Goal: Task Accomplishment & Management: Complete application form

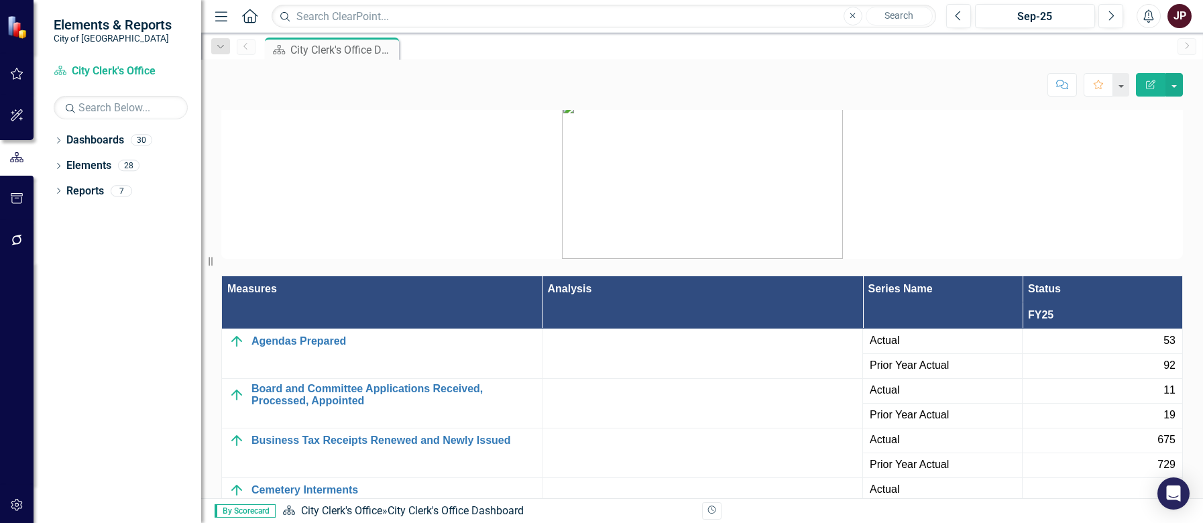
scroll to position [1744, 0]
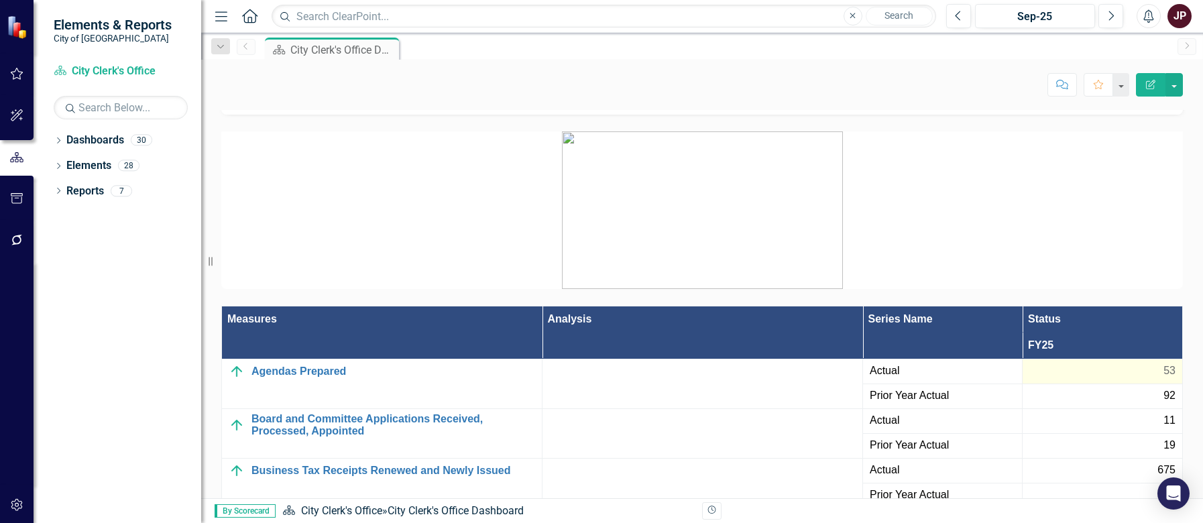
click at [1143, 371] on div "53" at bounding box center [1103, 371] width 146 height 15
click at [1164, 368] on span "53" at bounding box center [1170, 371] width 12 height 15
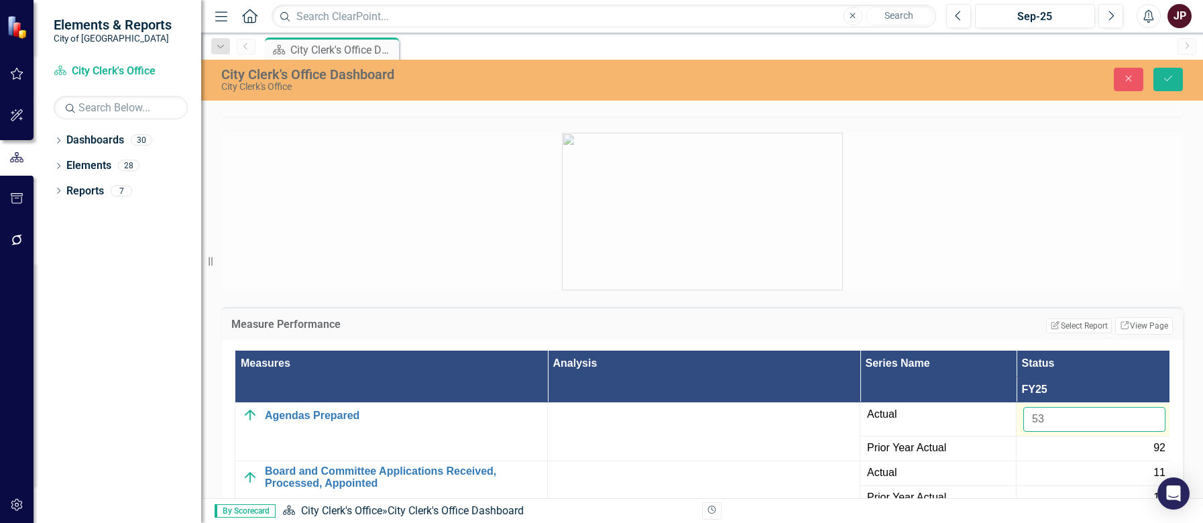
click at [1073, 420] on input "53" at bounding box center [1095, 419] width 142 height 25
type input "5"
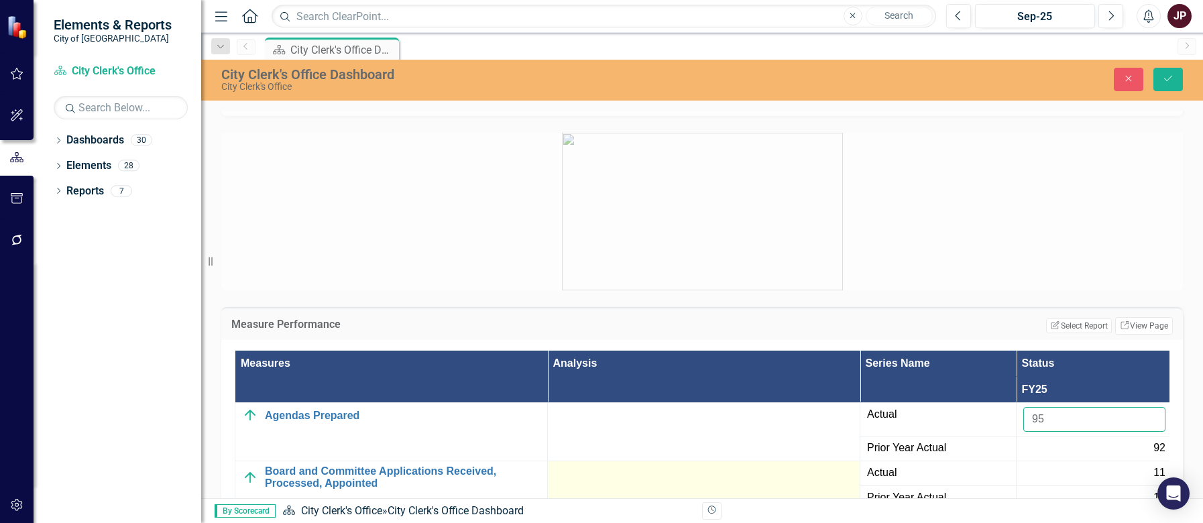
type input "95"
click at [631, 478] on div at bounding box center [704, 474] width 298 height 16
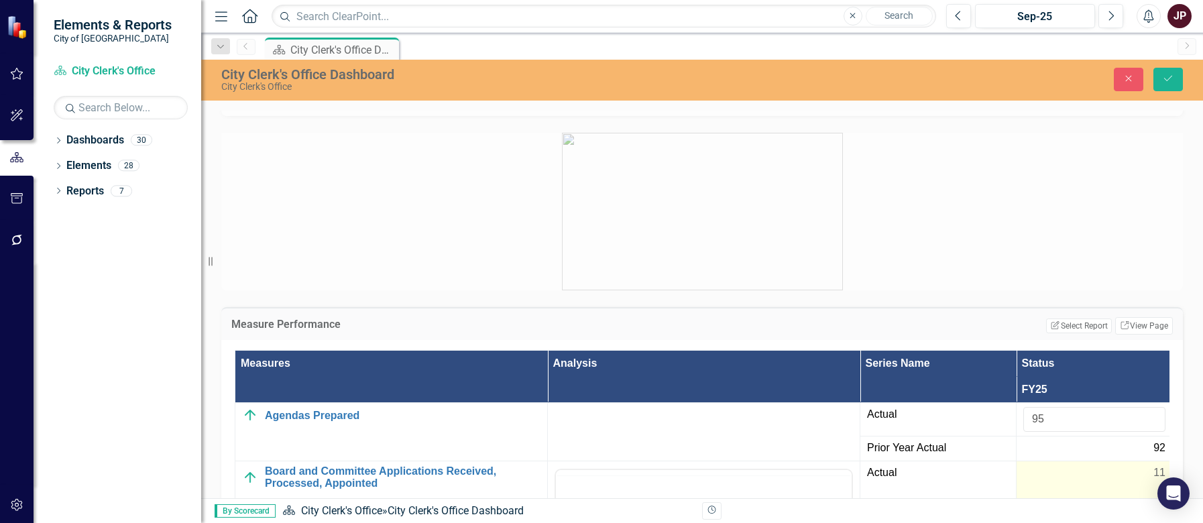
scroll to position [0, 0]
click at [1036, 479] on div "11" at bounding box center [1095, 473] width 142 height 15
click at [1044, 475] on div "11" at bounding box center [1095, 473] width 142 height 15
click at [1087, 481] on input "11" at bounding box center [1095, 478] width 142 height 25
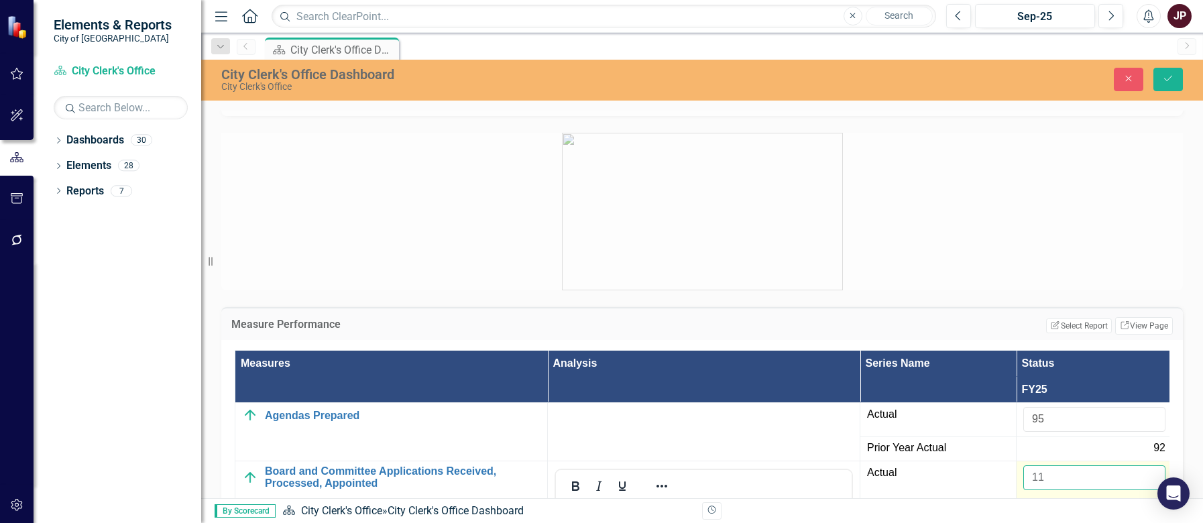
type input "1"
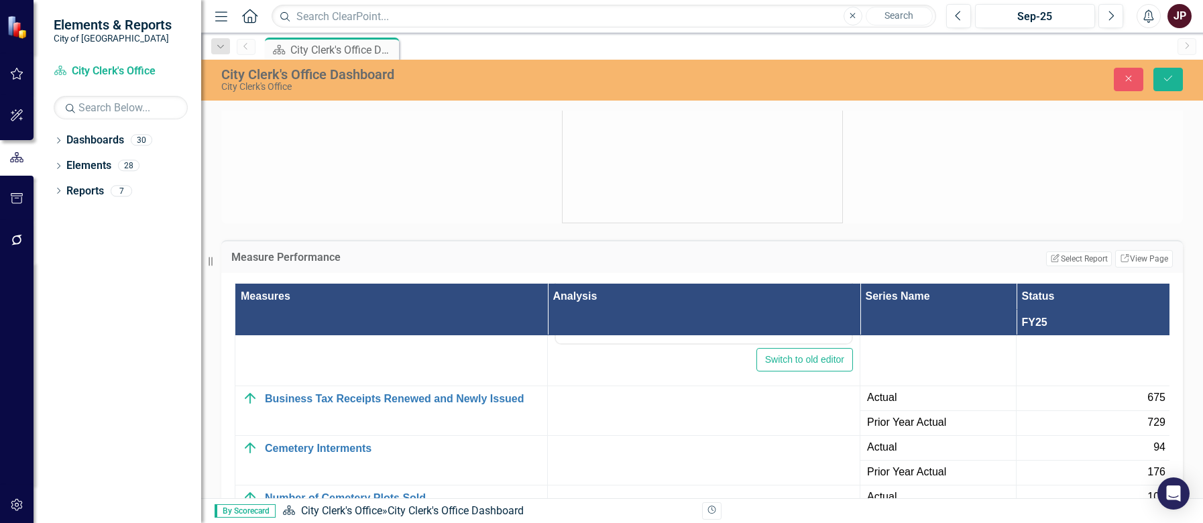
scroll to position [335, 0]
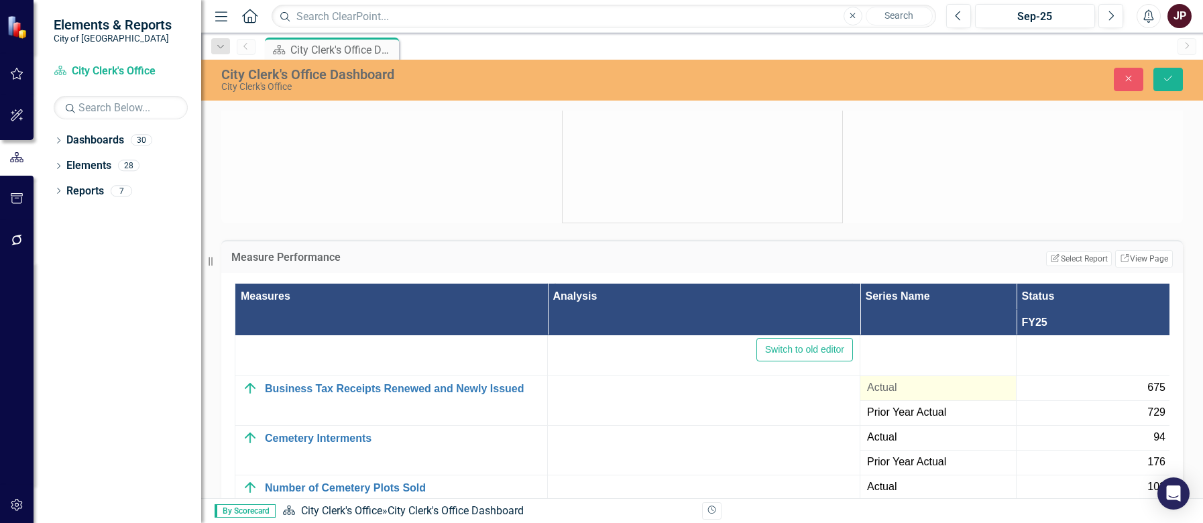
type input "30"
click at [1014, 385] on td "Actual" at bounding box center [939, 388] width 156 height 25
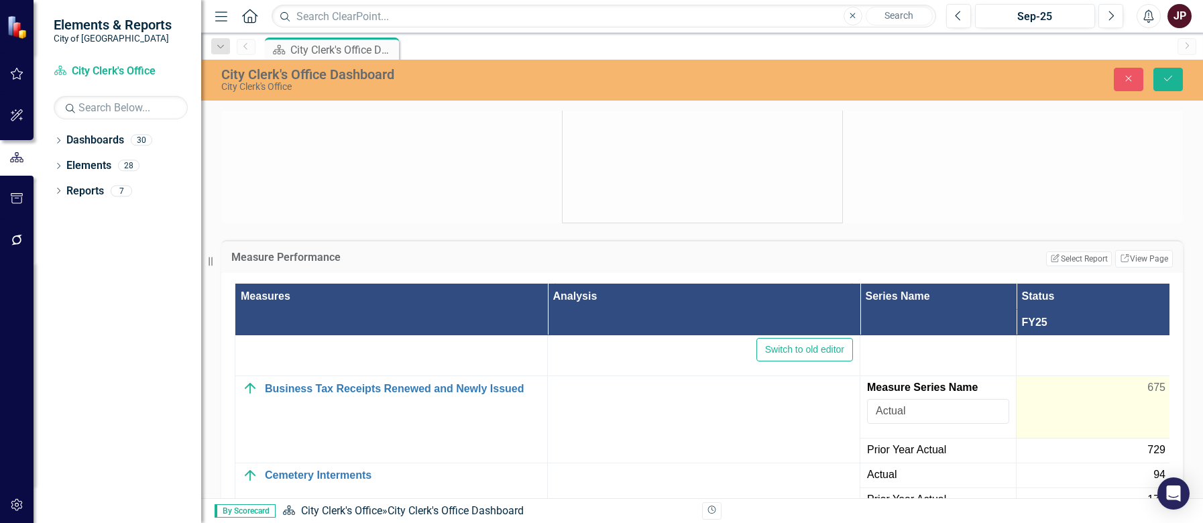
click at [1058, 390] on div "675" at bounding box center [1095, 387] width 142 height 15
click at [1065, 391] on input "675" at bounding box center [1095, 392] width 142 height 25
type input "6"
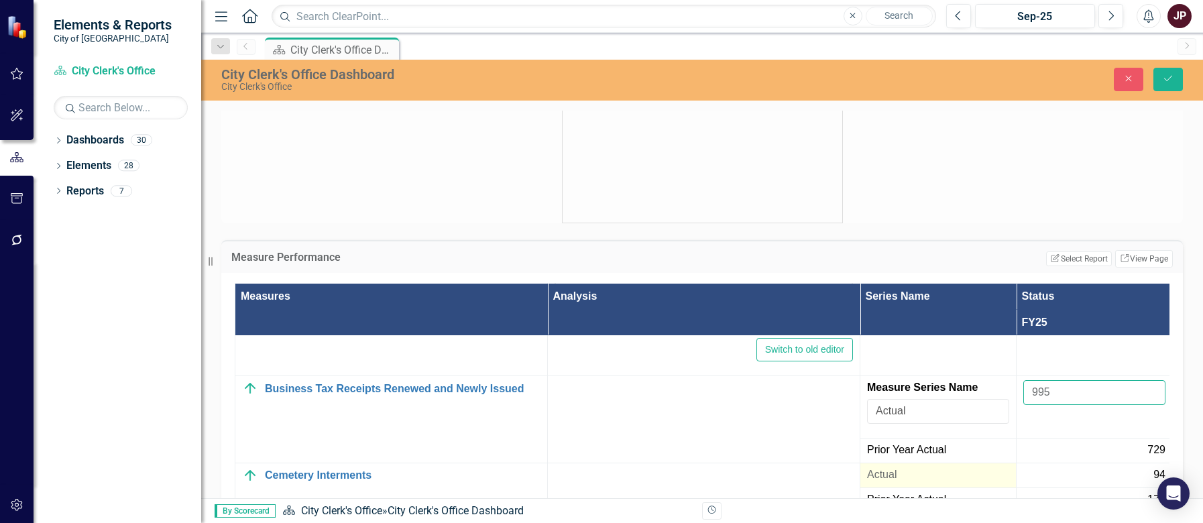
type input "995"
click at [918, 474] on span "Actual" at bounding box center [938, 475] width 142 height 15
click at [932, 474] on span "Actual" at bounding box center [938, 475] width 142 height 15
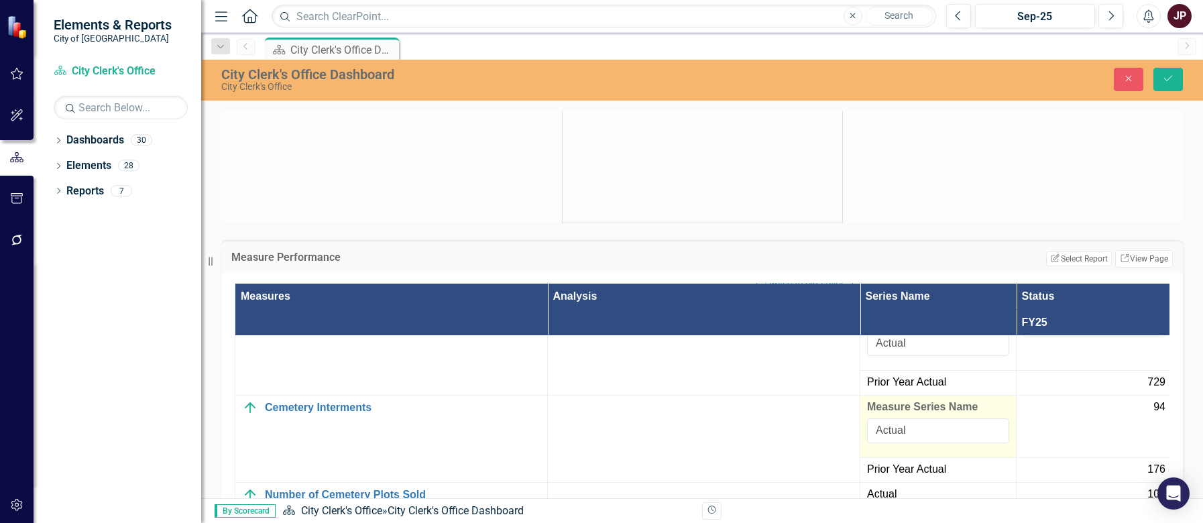
scroll to position [402, 0]
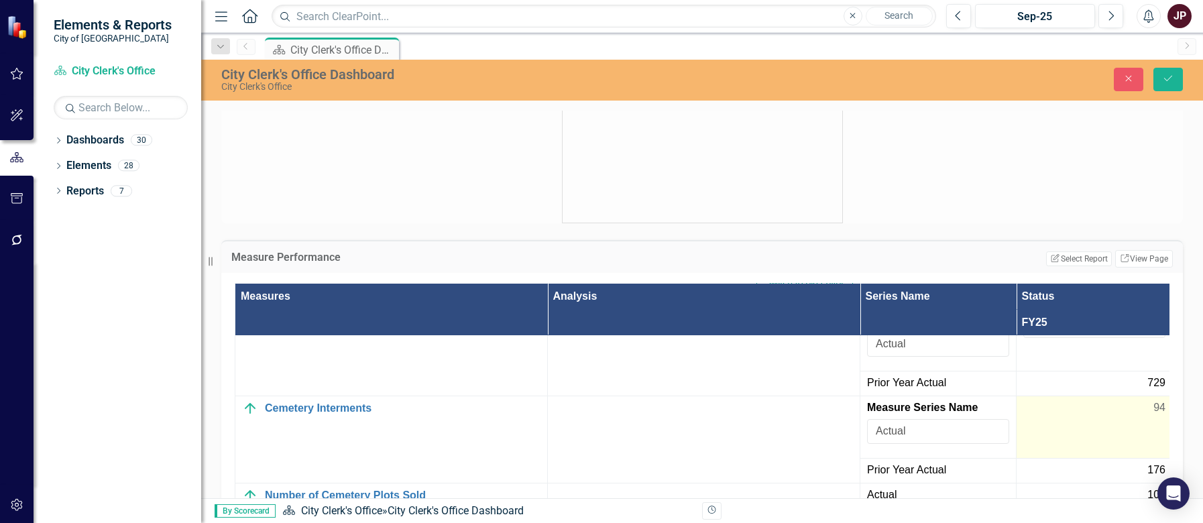
click at [1054, 419] on td "94" at bounding box center [1095, 427] width 156 height 62
click at [1061, 416] on input "94" at bounding box center [1095, 412] width 142 height 25
type input "9"
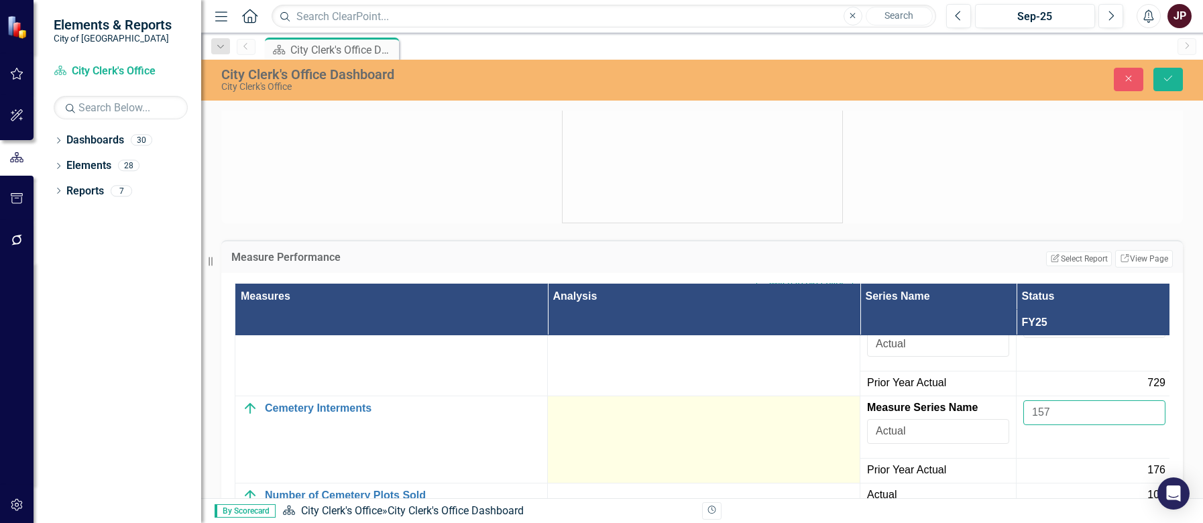
type input "157"
click at [753, 452] on td at bounding box center [704, 439] width 313 height 87
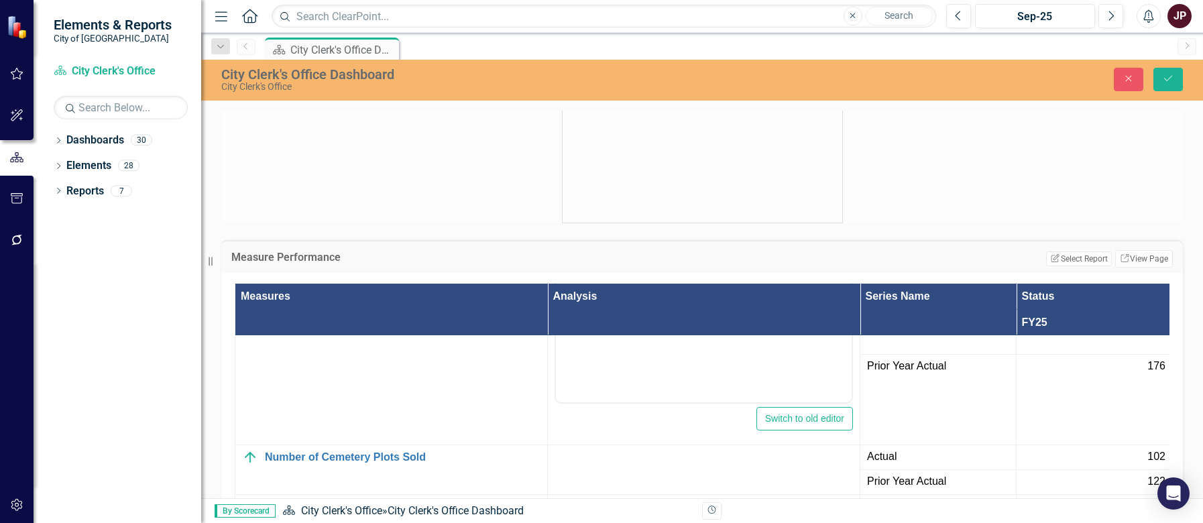
scroll to position [738, 0]
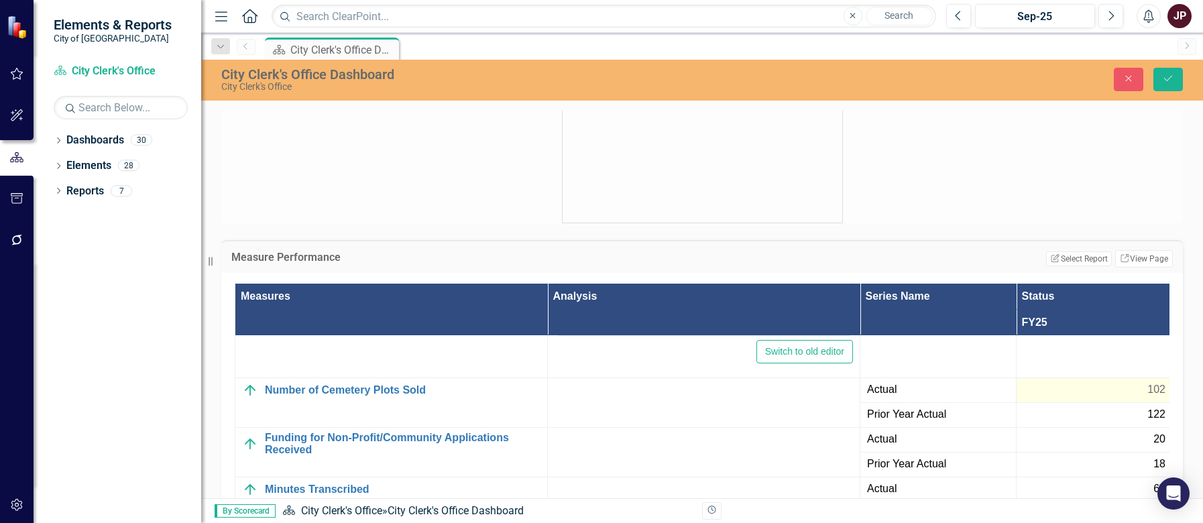
click at [1043, 388] on div "102" at bounding box center [1095, 389] width 142 height 15
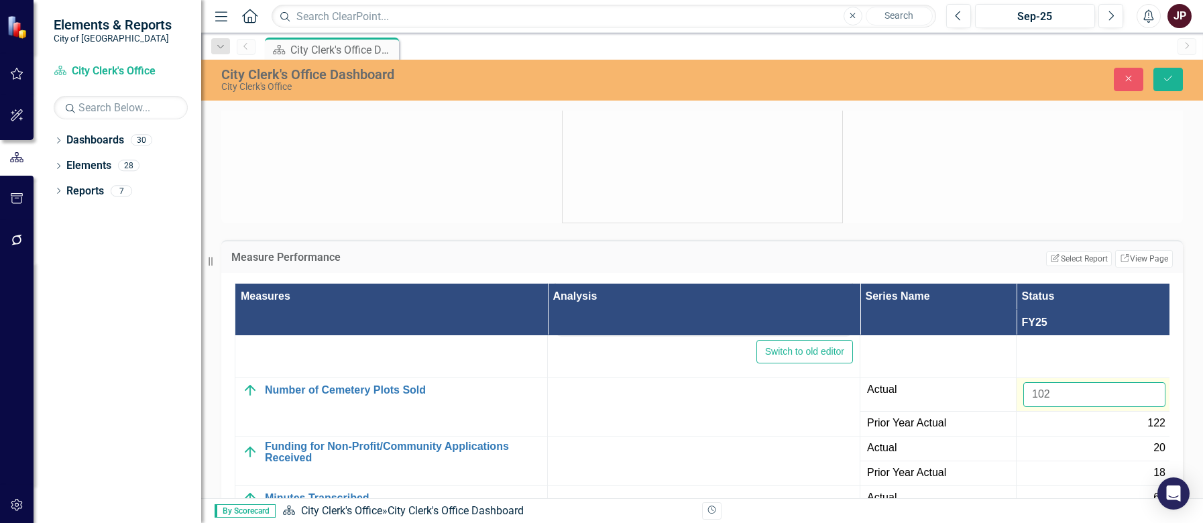
click at [1059, 397] on input "102" at bounding box center [1095, 394] width 142 height 25
type input "1"
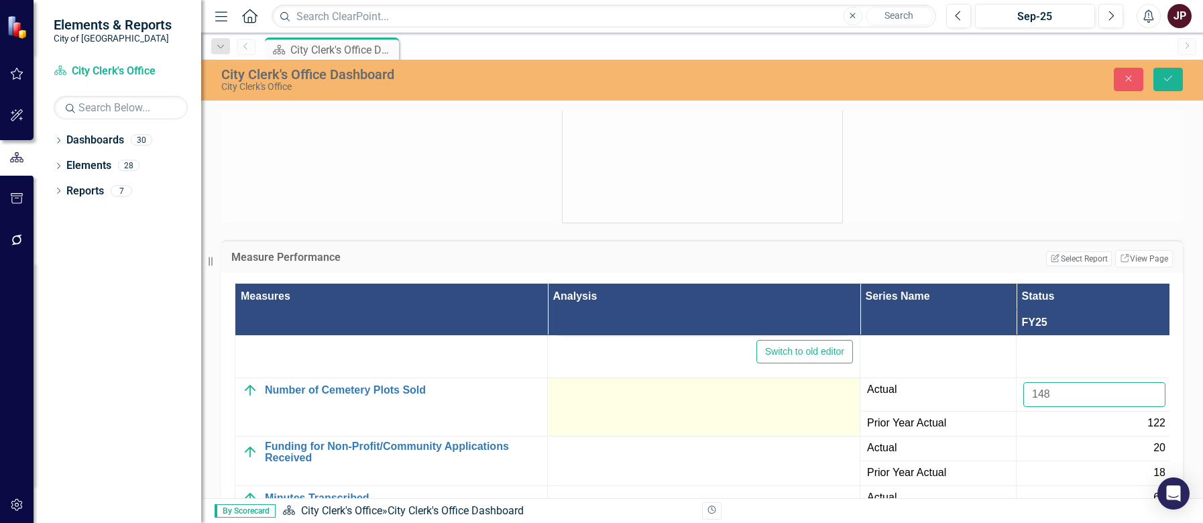
type input "148"
click at [735, 407] on td at bounding box center [704, 407] width 313 height 58
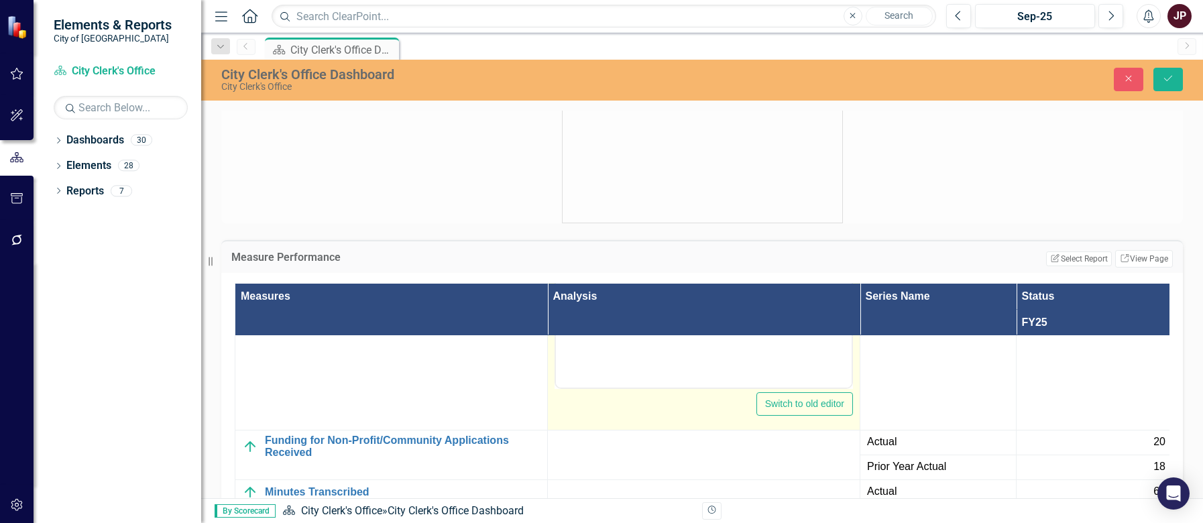
scroll to position [1006, 0]
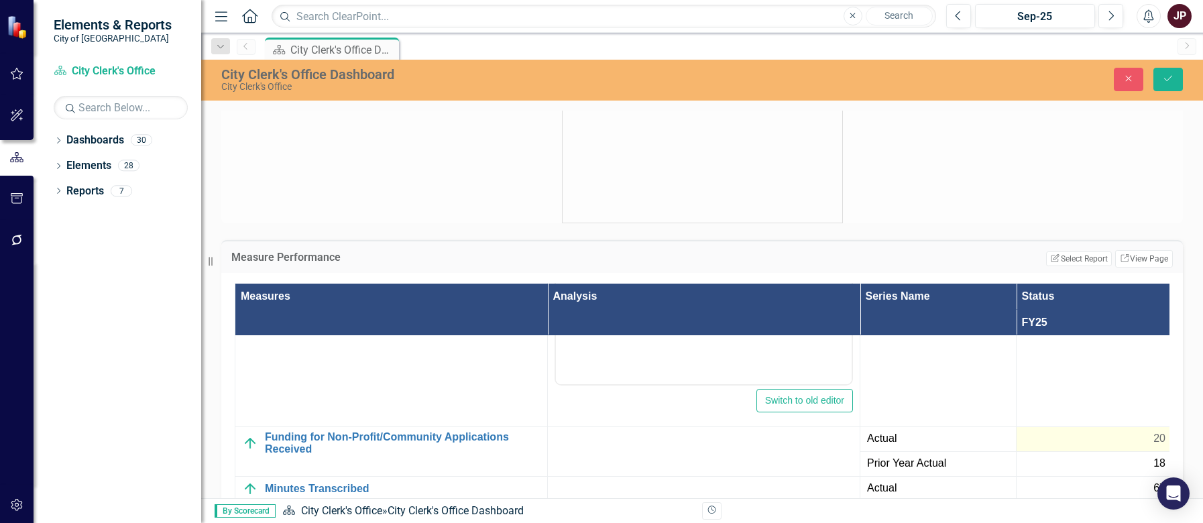
click at [1054, 435] on div "20" at bounding box center [1095, 438] width 142 height 15
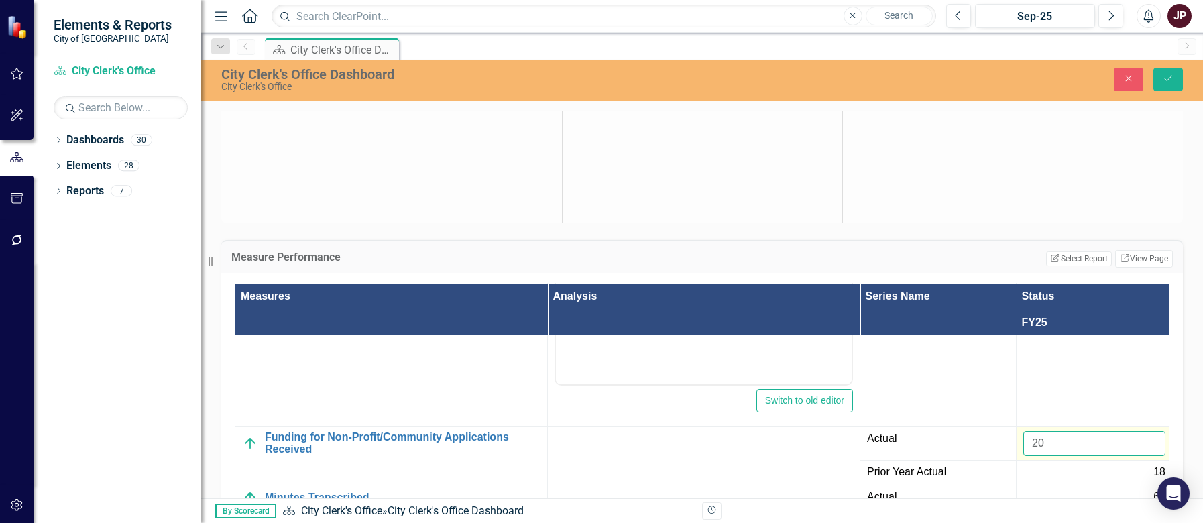
click at [1056, 440] on input "20" at bounding box center [1095, 443] width 142 height 25
type input "2"
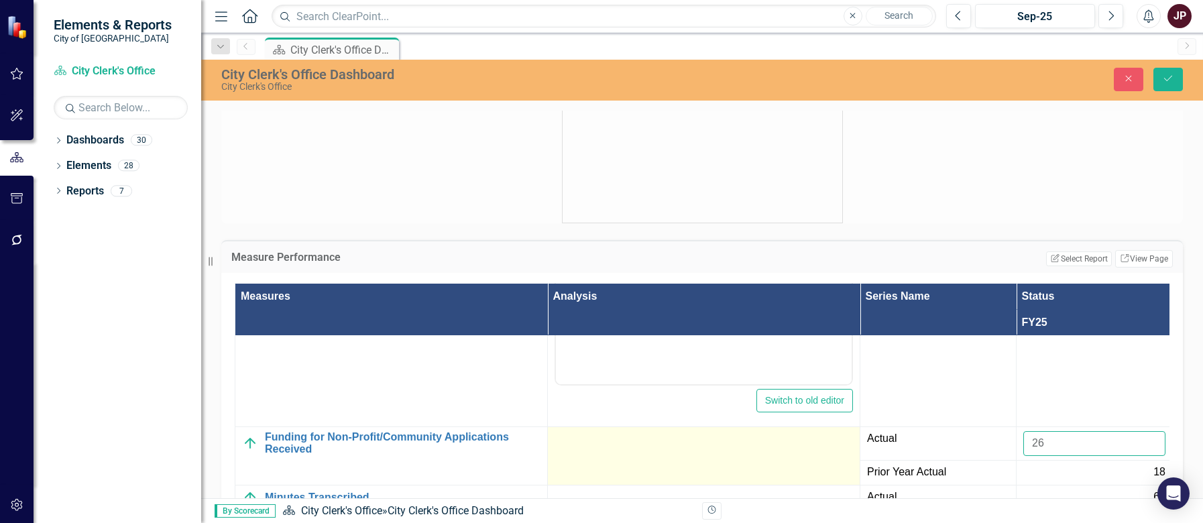
type input "26"
click at [646, 460] on td at bounding box center [704, 456] width 313 height 58
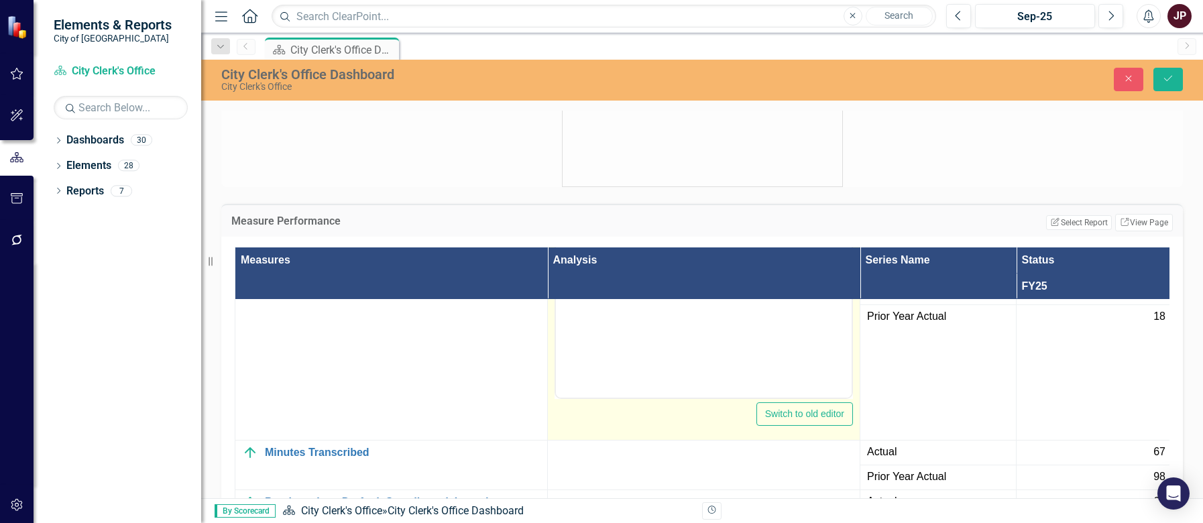
scroll to position [1878, 0]
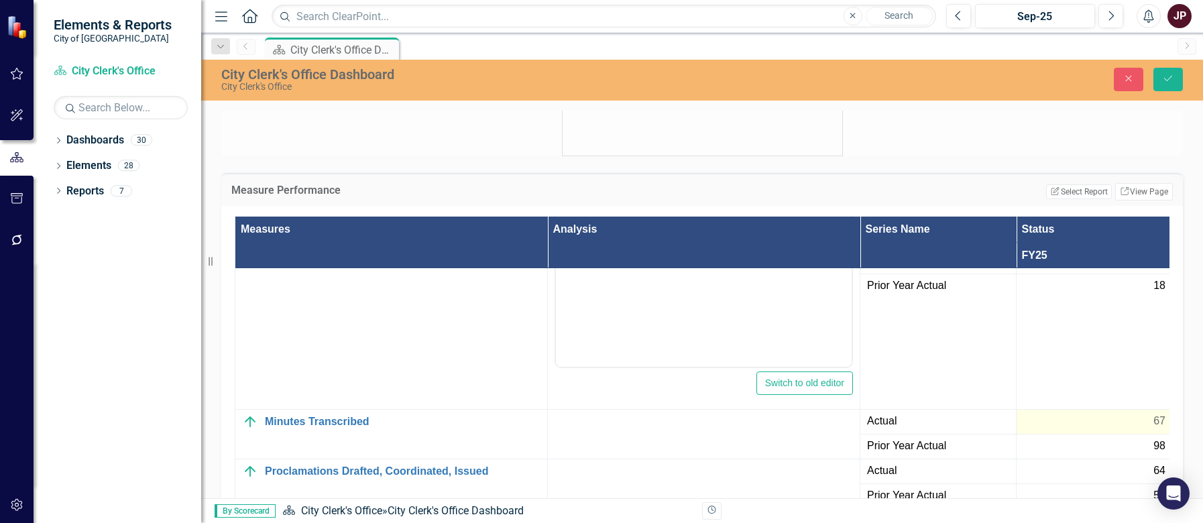
click at [1047, 414] on div "67" at bounding box center [1095, 421] width 142 height 15
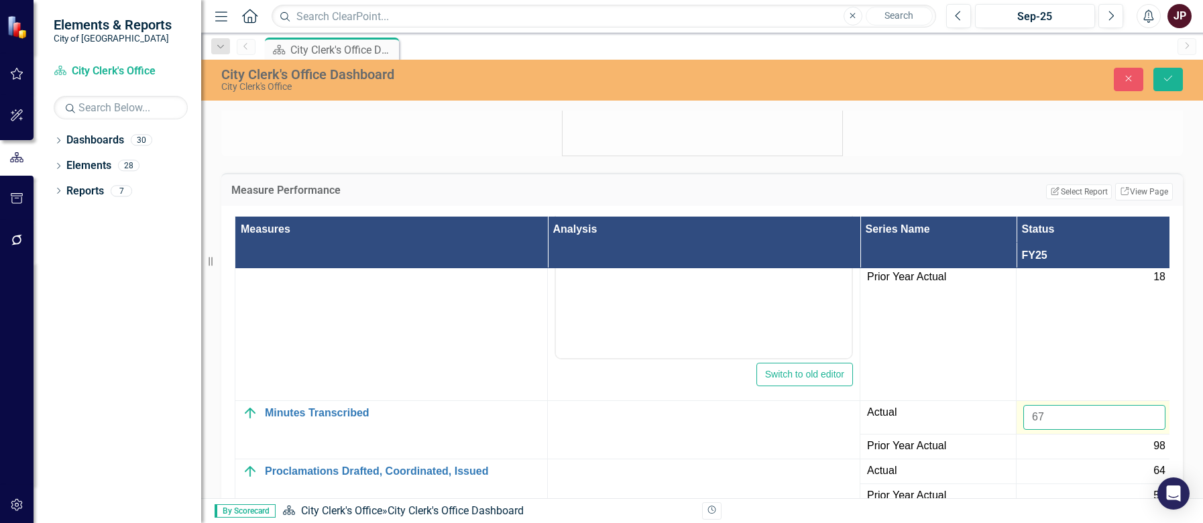
click at [1078, 410] on input "67" at bounding box center [1095, 417] width 142 height 25
type input "6"
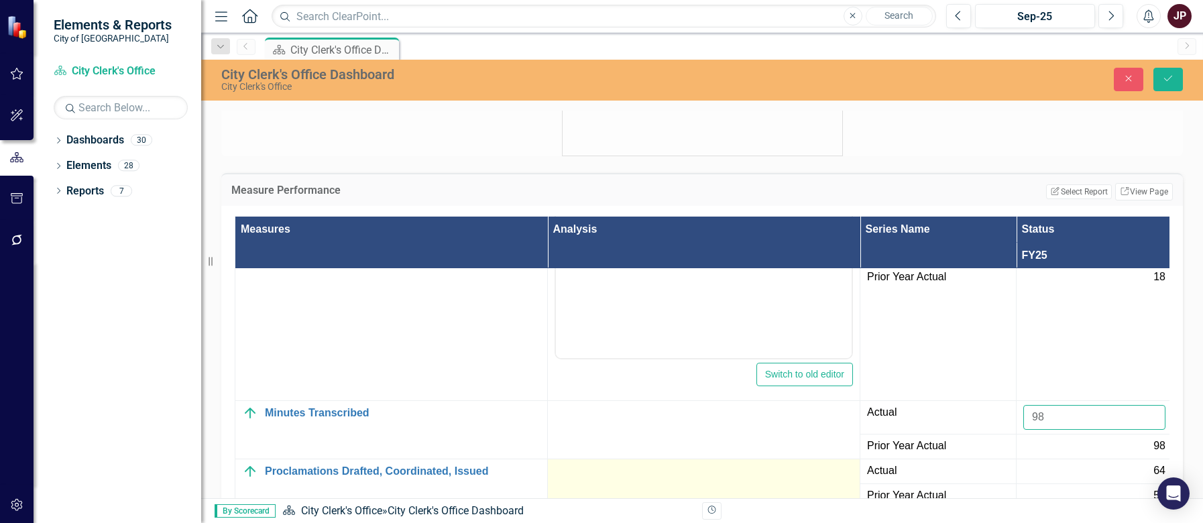
type input "98"
click at [618, 474] on div at bounding box center [704, 472] width 298 height 16
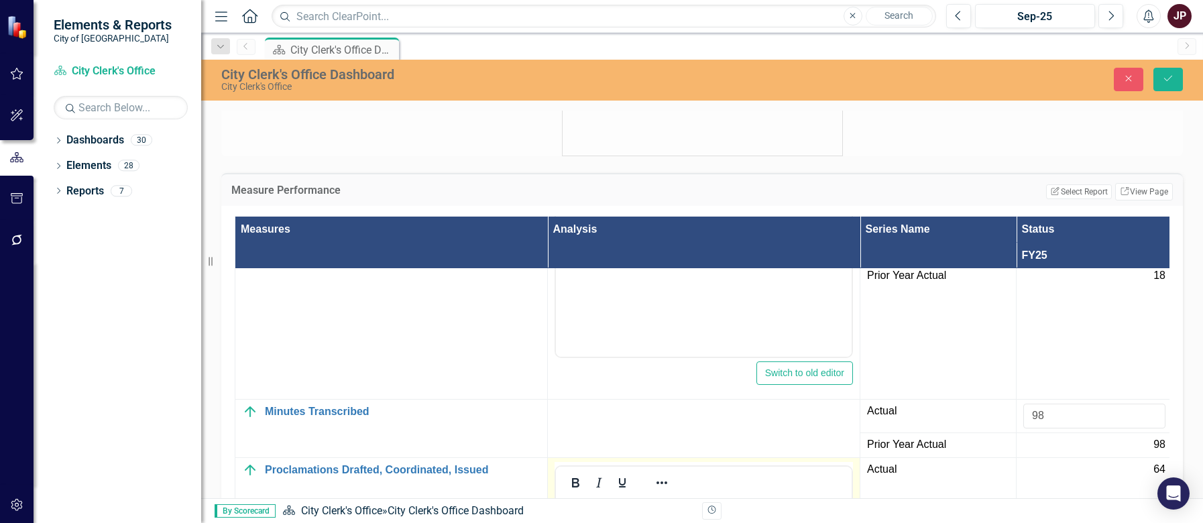
scroll to position [0, 0]
click at [1039, 478] on div "64" at bounding box center [1095, 470] width 142 height 16
click at [1050, 480] on input "64" at bounding box center [1095, 474] width 142 height 25
type input "6"
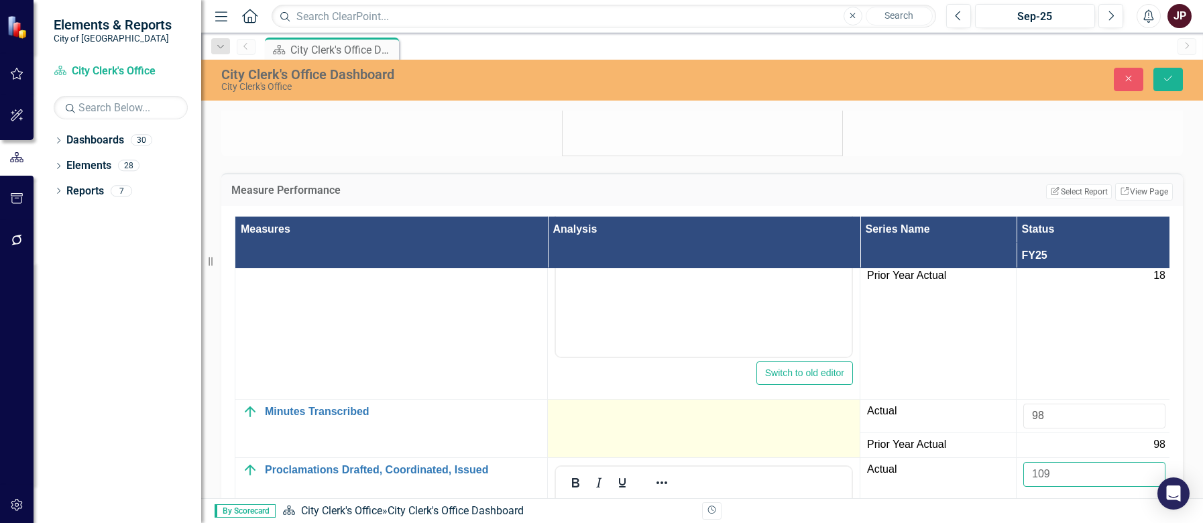
type input "109"
click at [679, 436] on td at bounding box center [704, 429] width 313 height 58
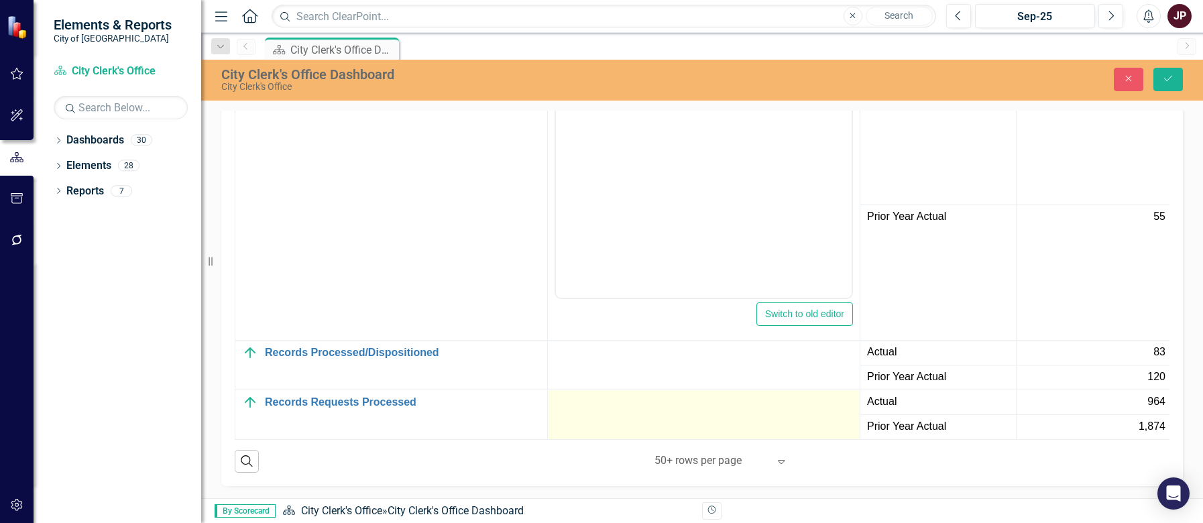
scroll to position [2048, 0]
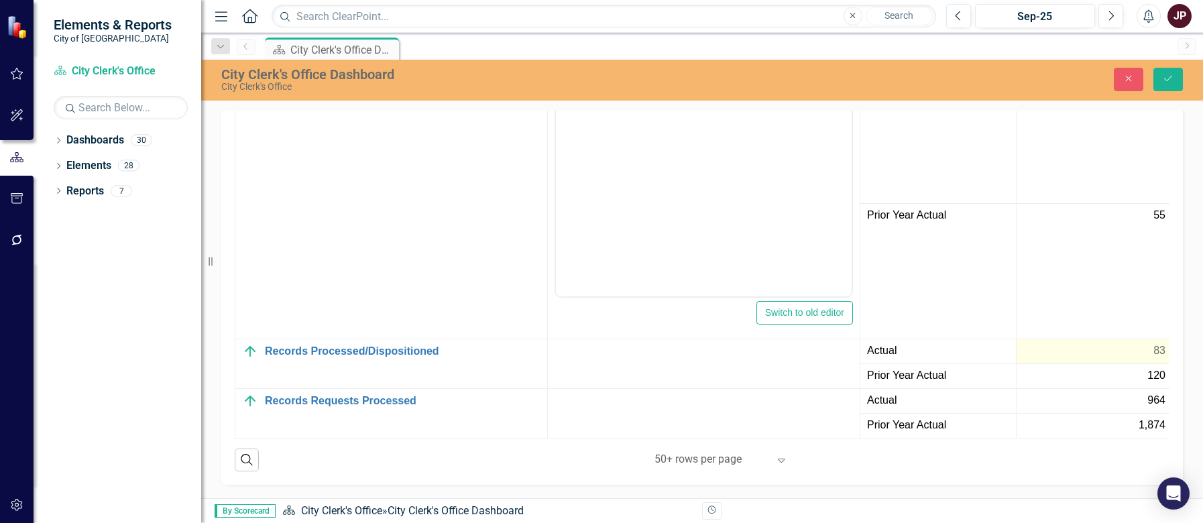
click at [1026, 343] on div "83" at bounding box center [1095, 350] width 142 height 15
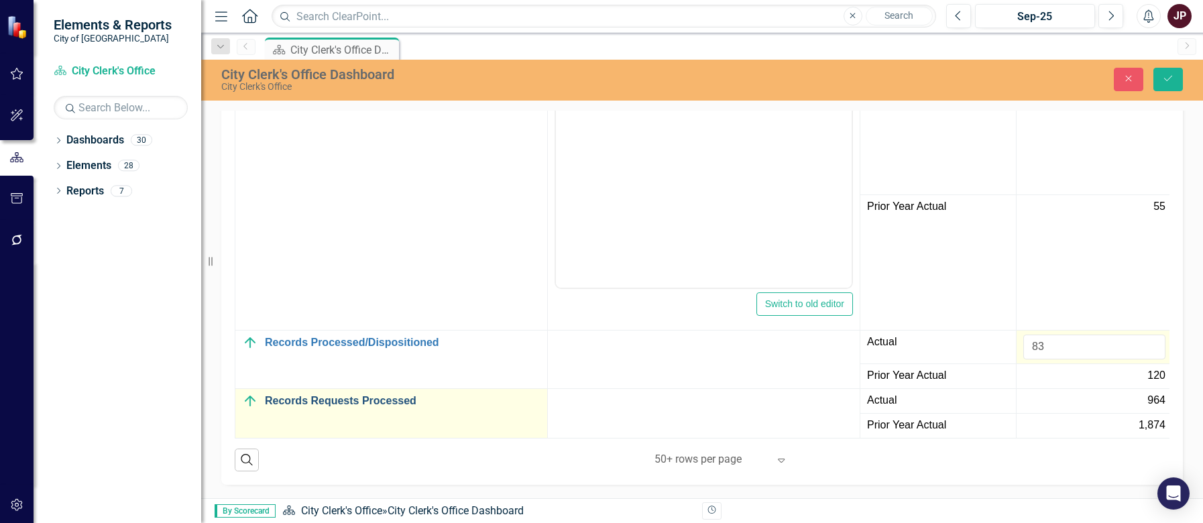
click at [465, 402] on link "Records Requests Processed" at bounding box center [403, 401] width 276 height 12
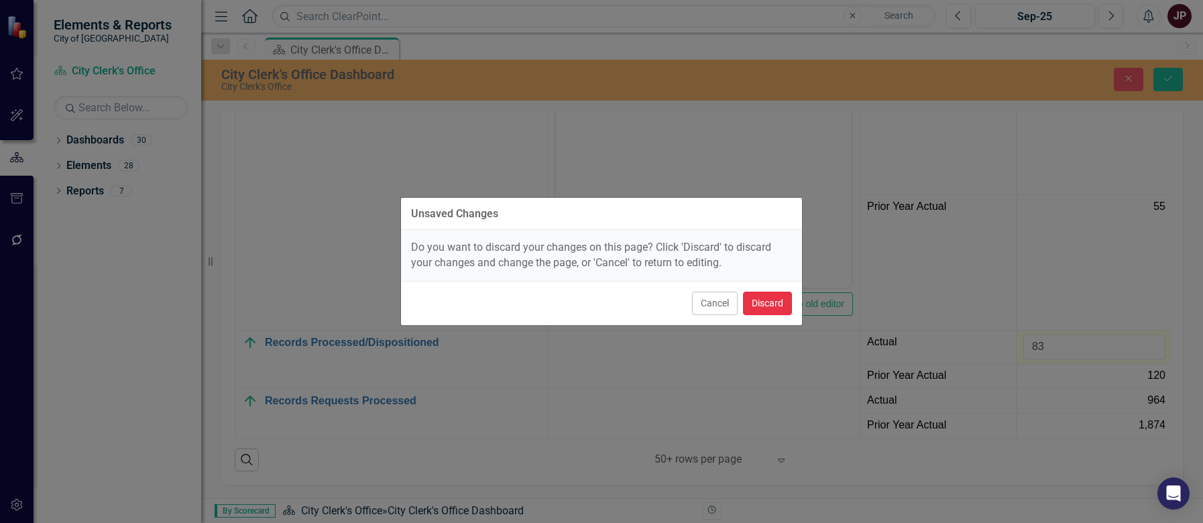
click at [751, 305] on button "Discard" at bounding box center [767, 303] width 49 height 23
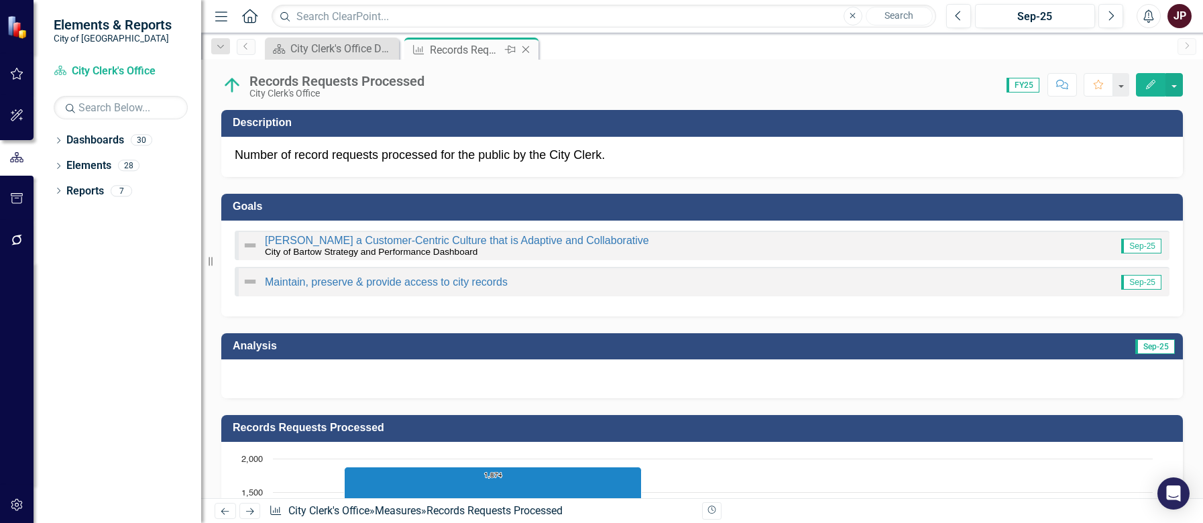
click at [457, 46] on div "Records Requests Processed" at bounding box center [466, 50] width 72 height 17
click at [353, 50] on div "City Clerk's Office Dashboard" at bounding box center [334, 48] width 89 height 17
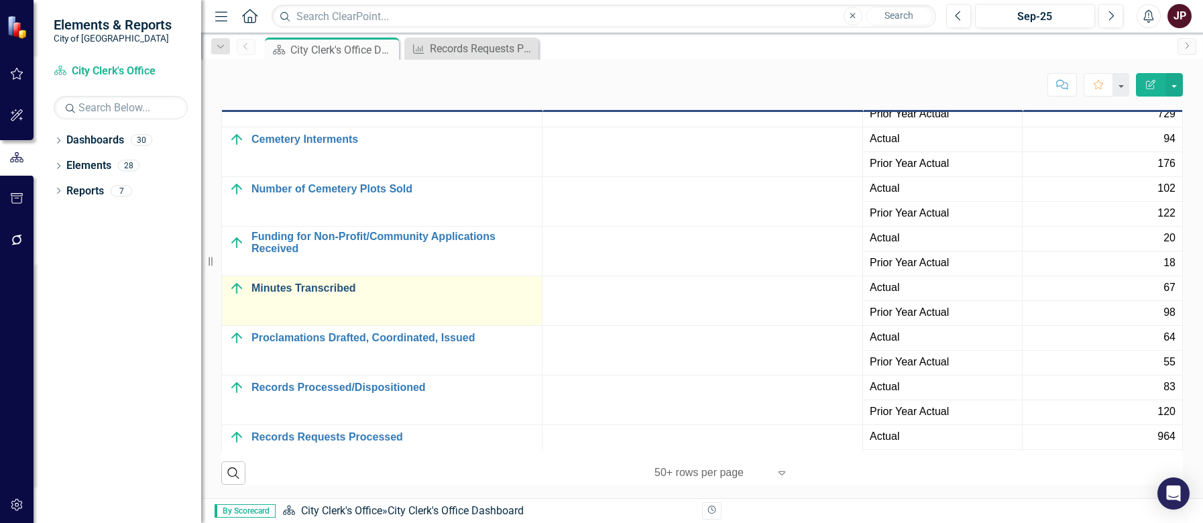
scroll to position [158, 0]
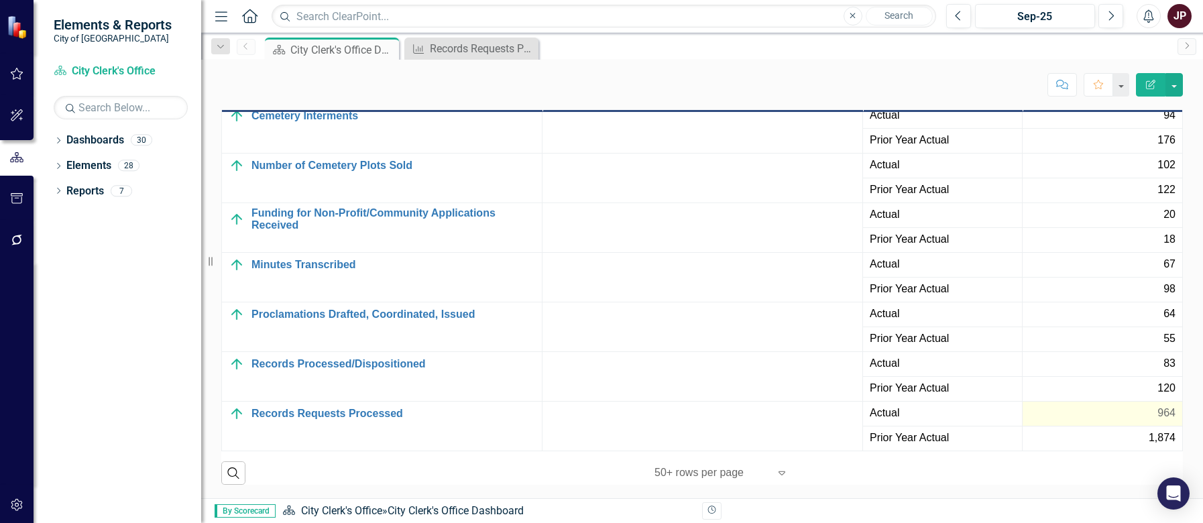
click at [1118, 407] on div "964" at bounding box center [1103, 413] width 146 height 15
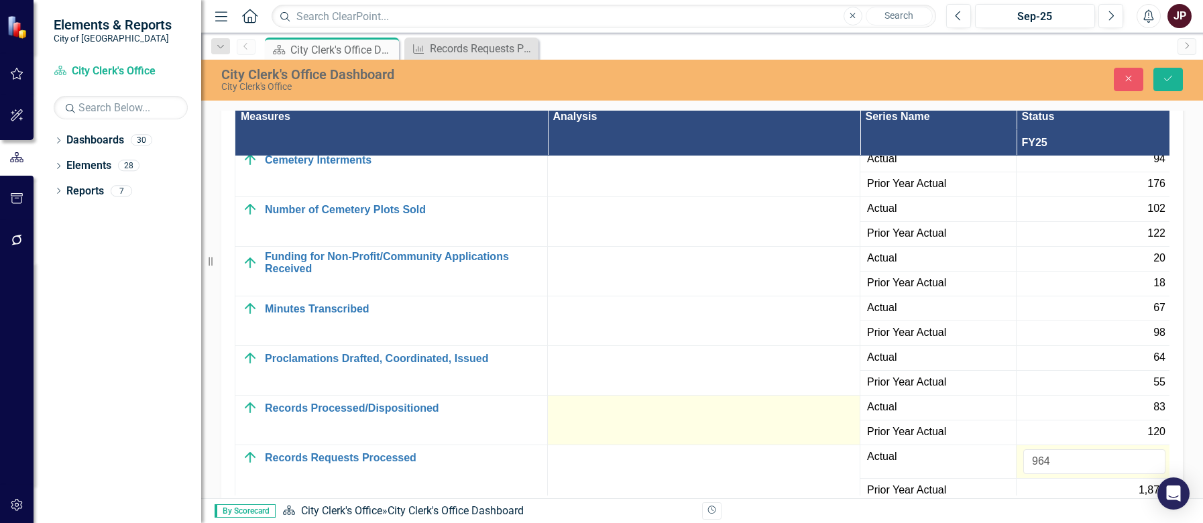
scroll to position [176, 0]
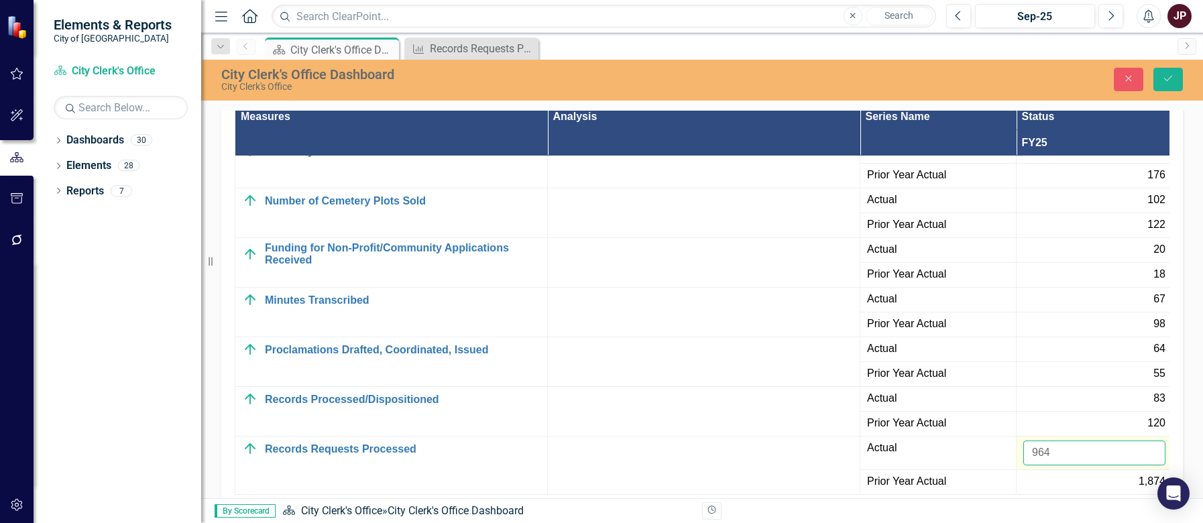
click at [1055, 441] on input "964" at bounding box center [1095, 453] width 142 height 25
type input "9"
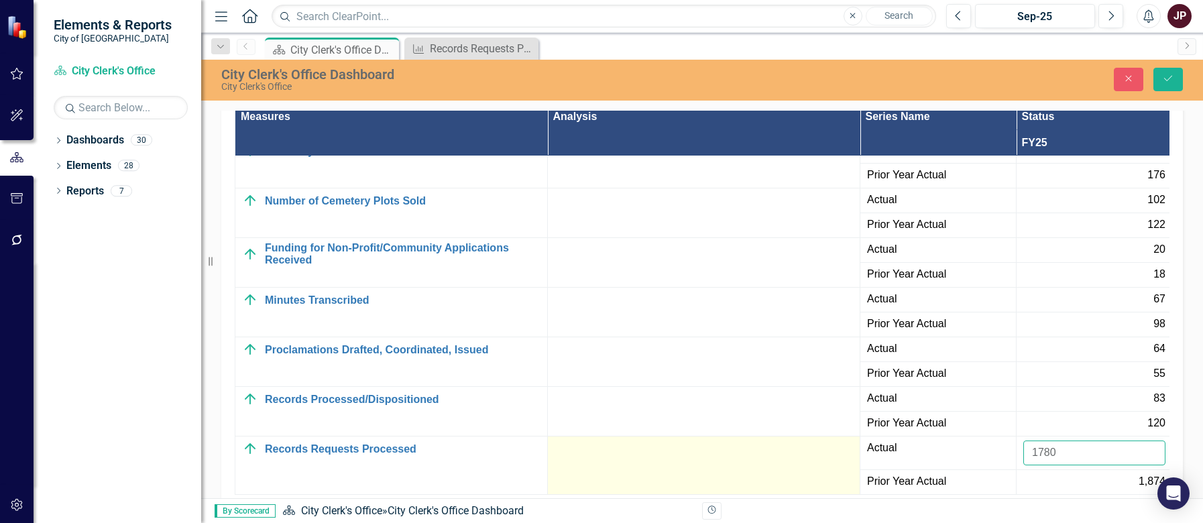
type input "1780"
click at [662, 445] on div at bounding box center [704, 449] width 298 height 16
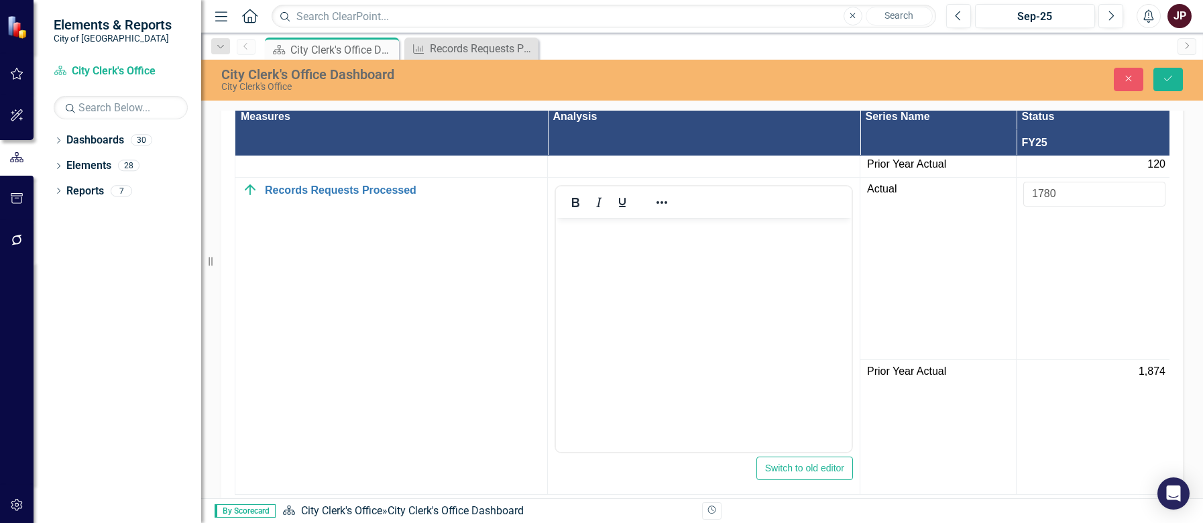
scroll to position [435, 23]
click at [926, 412] on td "Prior Year Actual" at bounding box center [935, 427] width 156 height 135
click at [917, 403] on td "Prior Year Actual" at bounding box center [935, 427] width 156 height 135
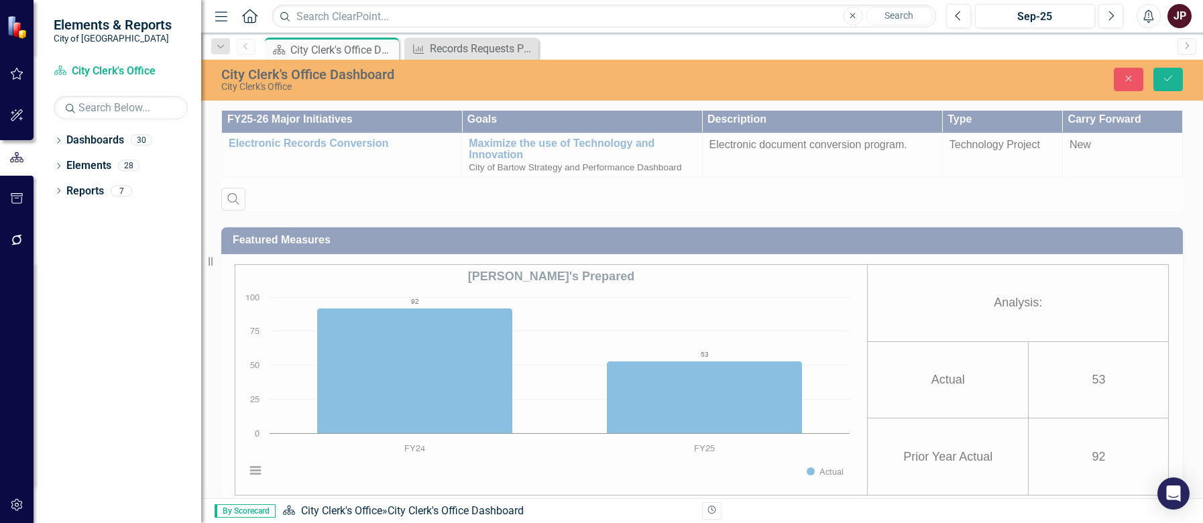
scroll to position [1119, 0]
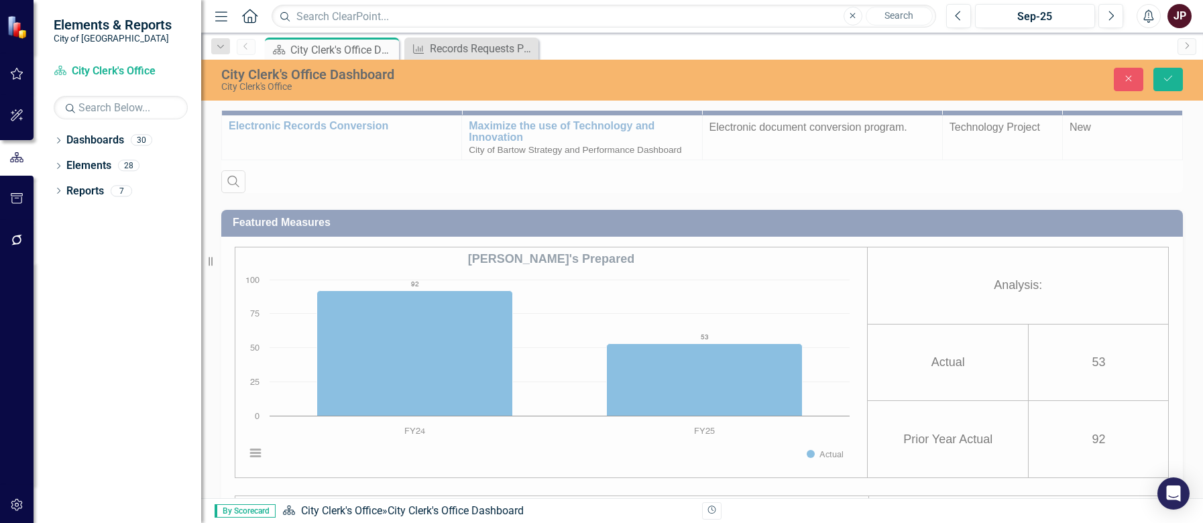
click at [431, 182] on div "FY25-26 Major Initiatives Goals Description Type Carry Forward Electronic Recor…" at bounding box center [702, 132] width 982 height 121
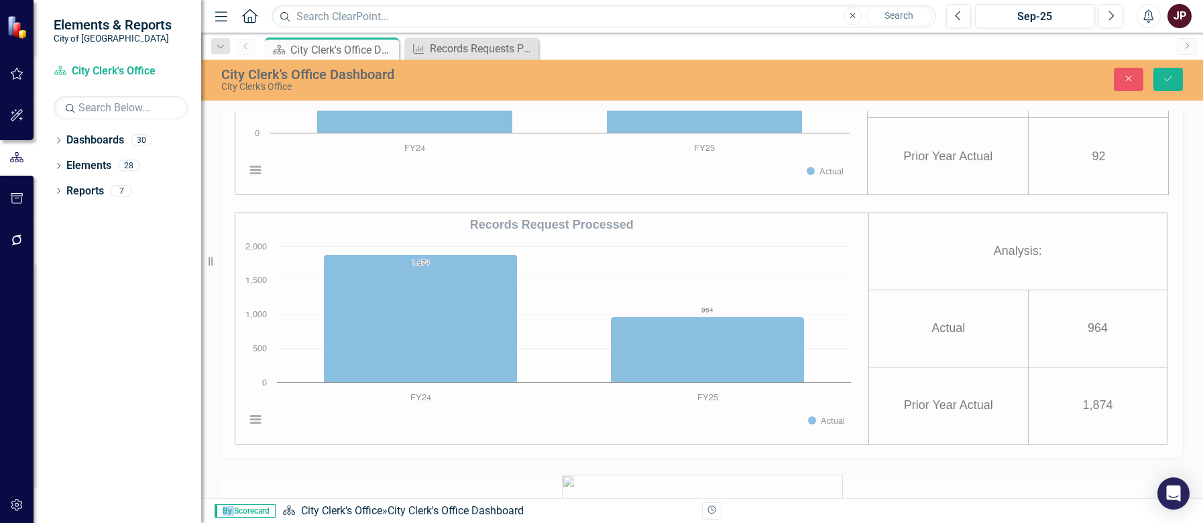
scroll to position [1387, 0]
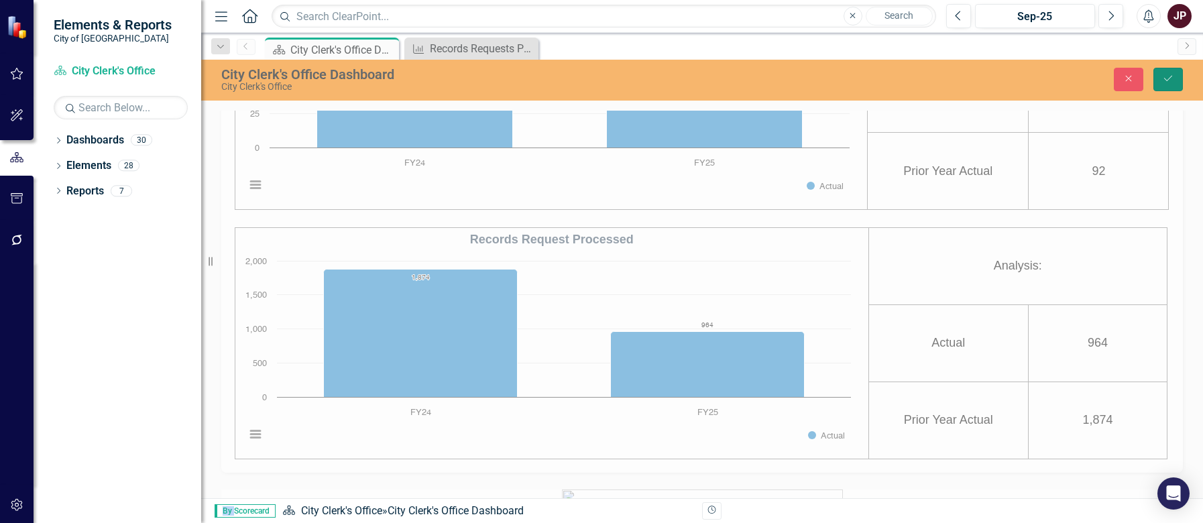
click at [1175, 84] on button "Save" at bounding box center [1169, 79] width 30 height 23
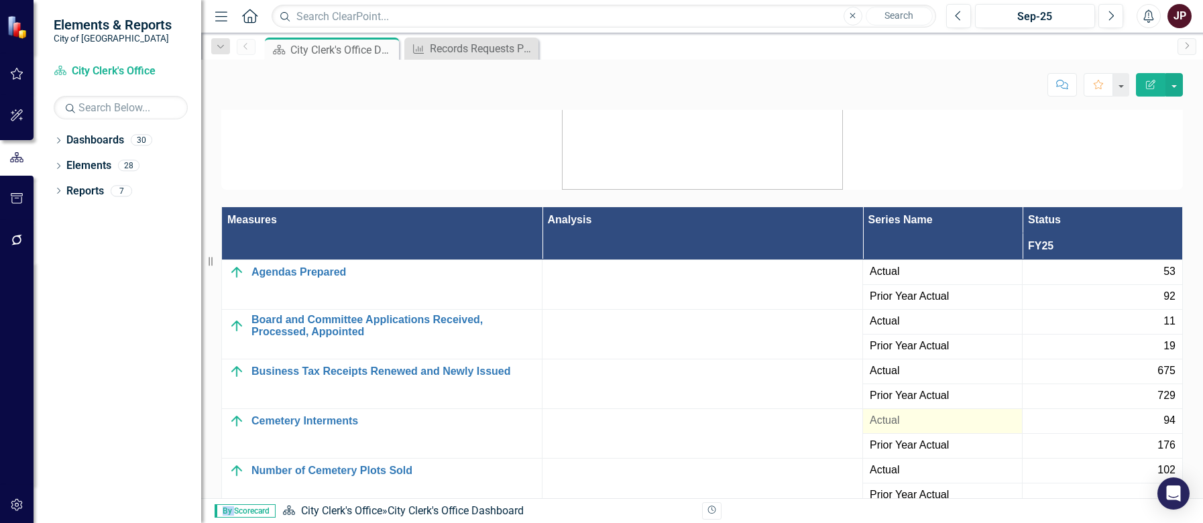
scroll to position [1811, 0]
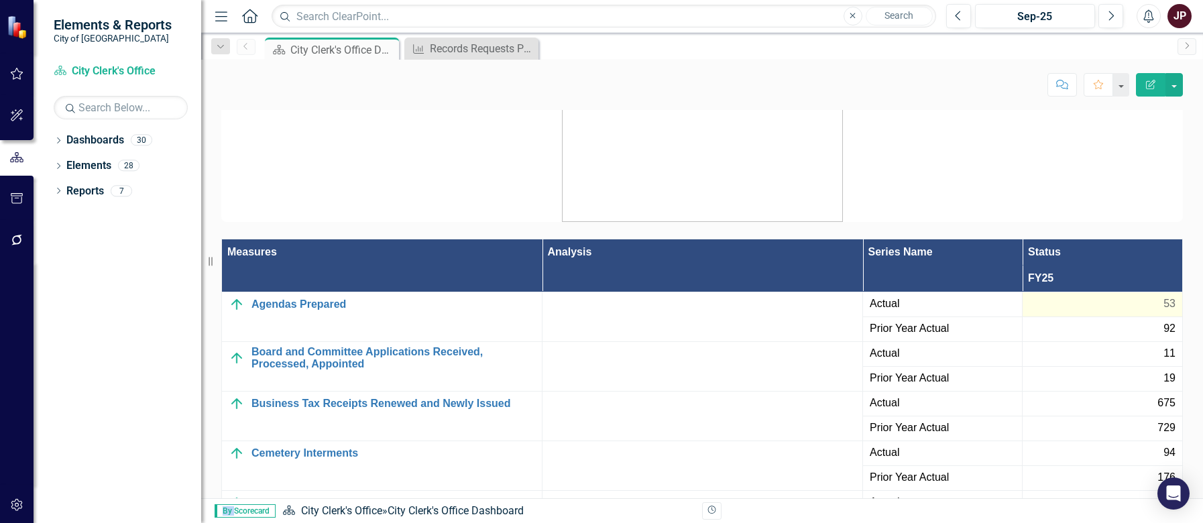
click at [1138, 301] on div "53" at bounding box center [1103, 303] width 146 height 15
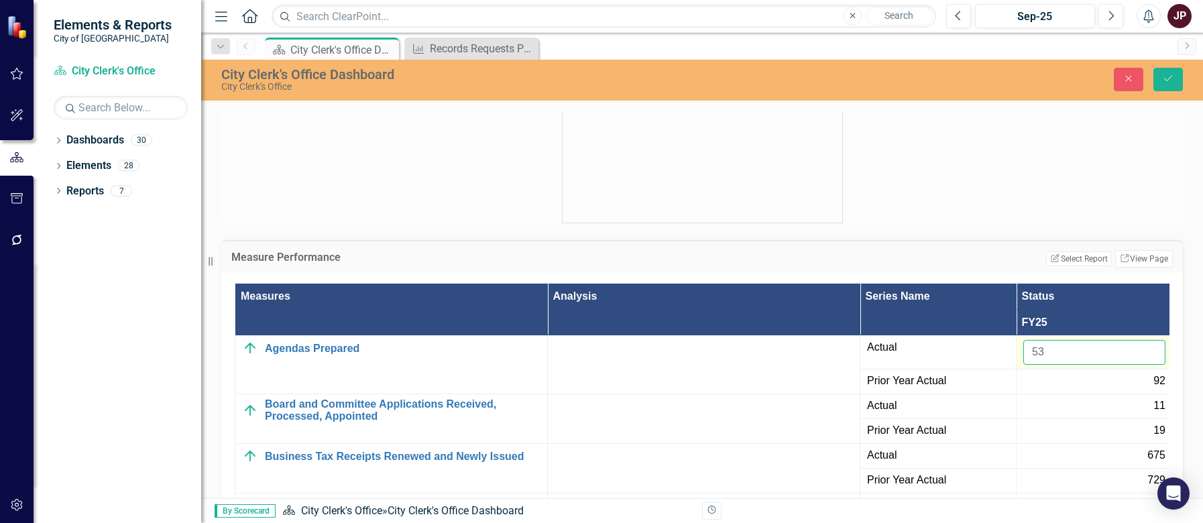
click at [1082, 356] on input "53" at bounding box center [1095, 352] width 142 height 25
type input "5"
type input "95"
click at [1162, 81] on icon "Save" at bounding box center [1168, 78] width 12 height 9
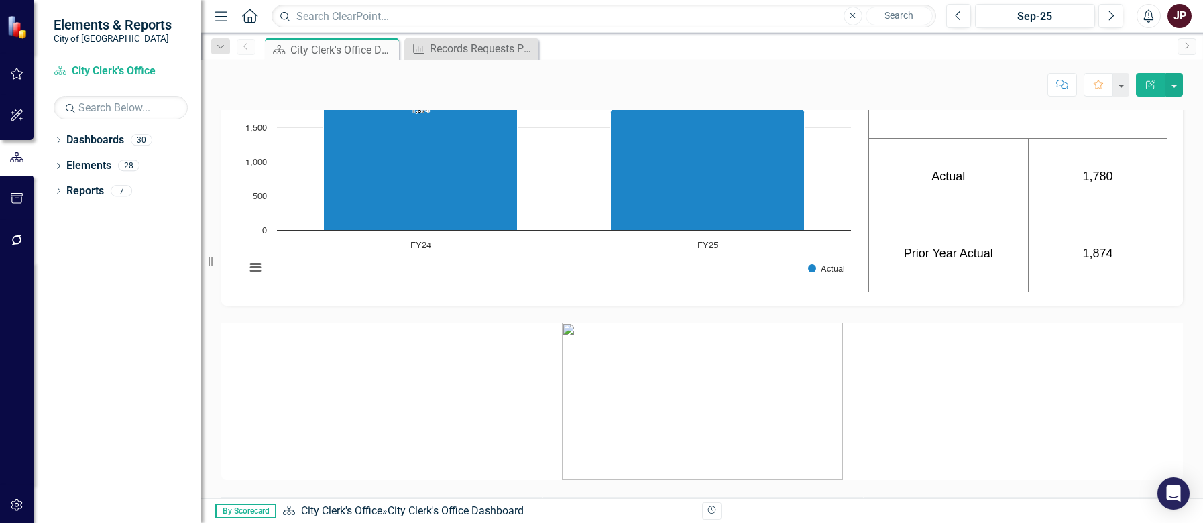
scroll to position [1521, 0]
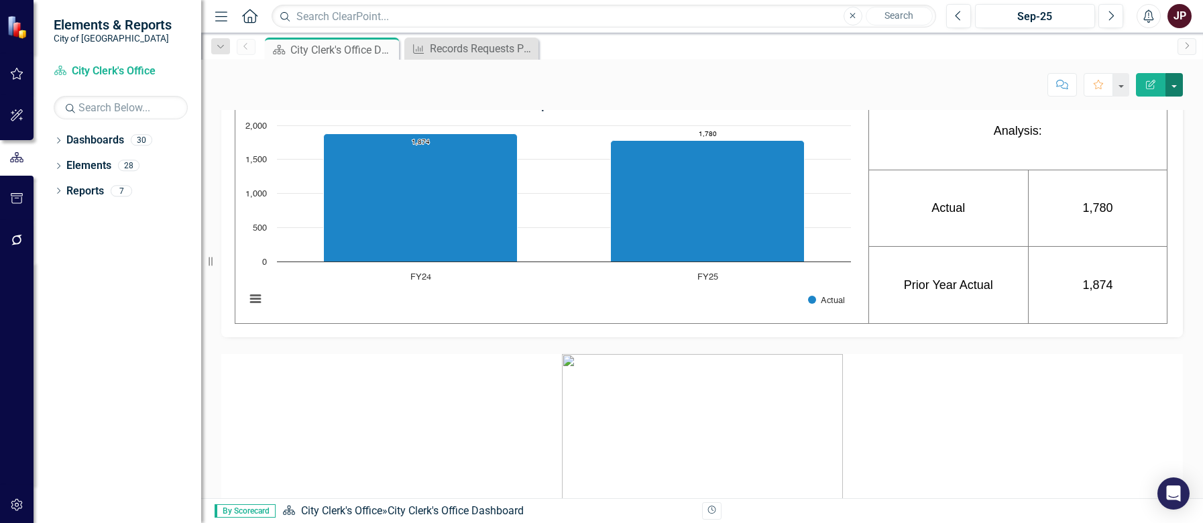
click at [1177, 88] on button "button" at bounding box center [1174, 84] width 17 height 23
click at [1140, 212] on link "Email Email Page" at bounding box center [1128, 213] width 109 height 25
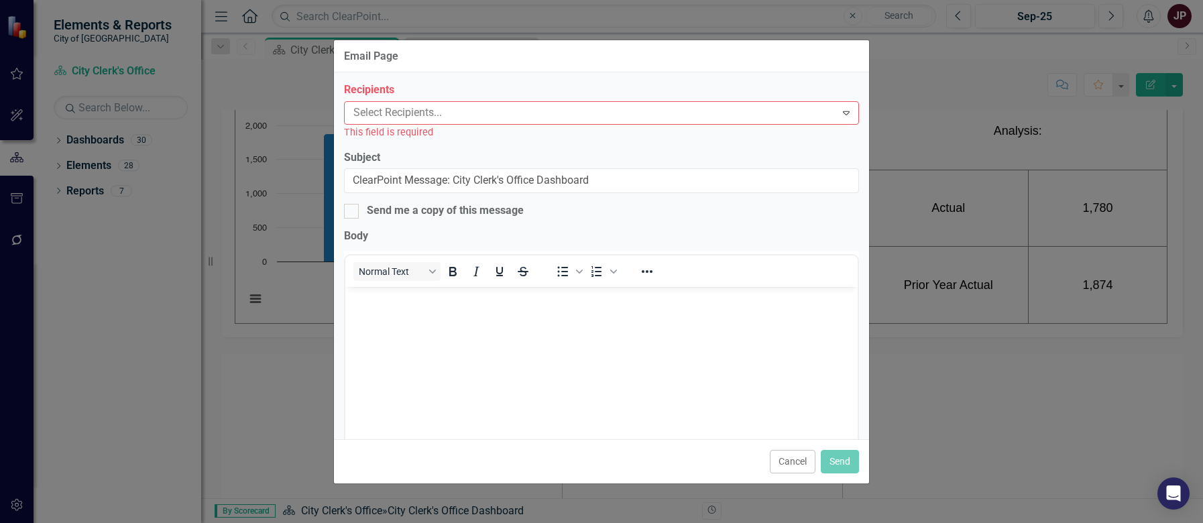
scroll to position [0, 0]
click at [464, 108] on div at bounding box center [592, 113] width 488 height 18
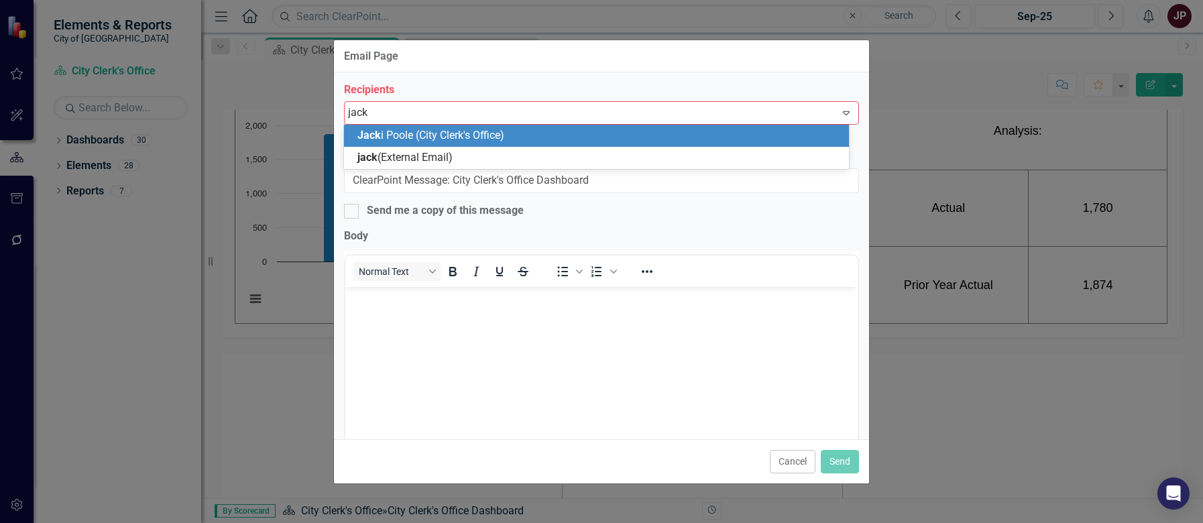
type input "[PERSON_NAME]"
click at [482, 133] on span "[PERSON_NAME] (City Clerk's Office)" at bounding box center [457, 135] width 199 height 13
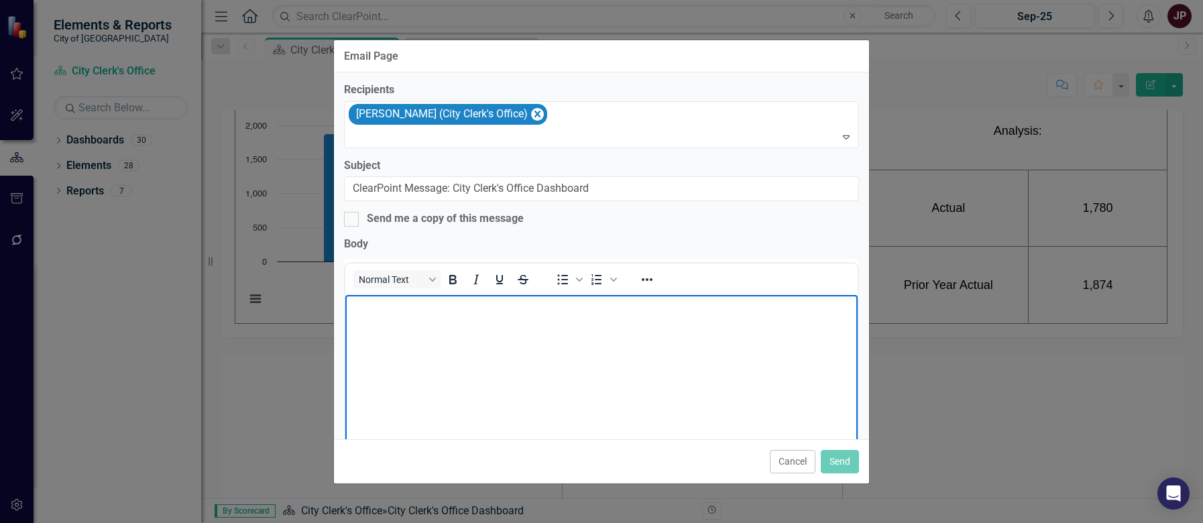
click at [468, 315] on body "Rich Text Area. Press ALT-0 for help." at bounding box center [601, 395] width 512 height 201
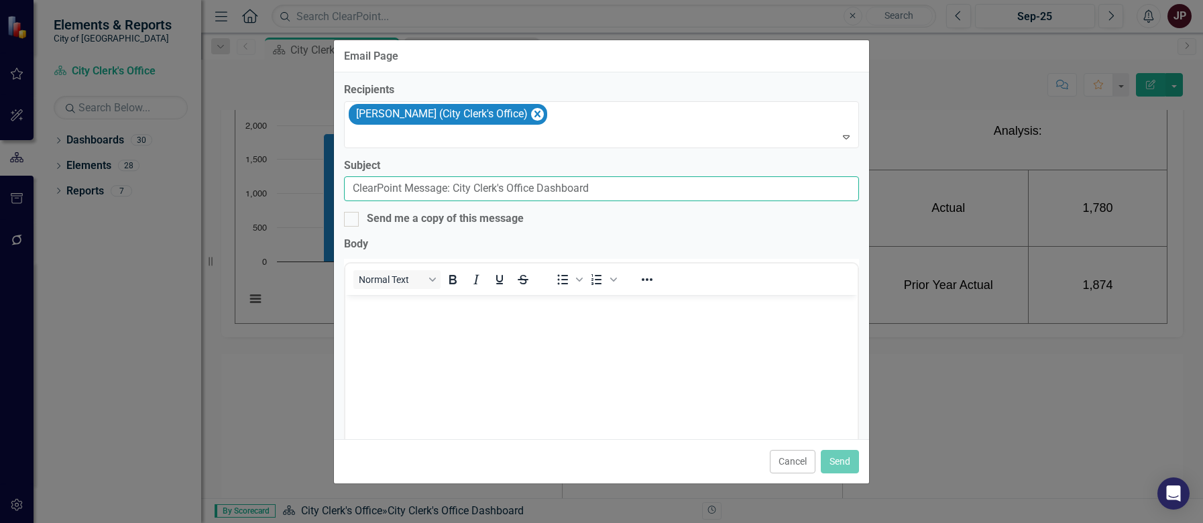
click at [665, 193] on input "ClearPoint Message: City Clerk's Office Dashboard" at bounding box center [601, 188] width 515 height 25
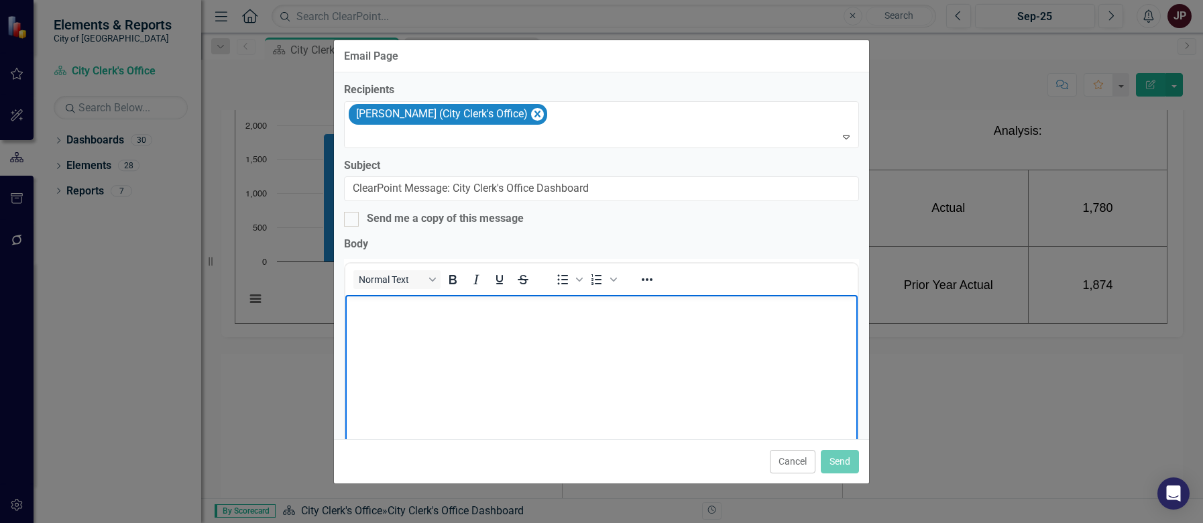
click at [574, 352] on body "Rich Text Area. Press ALT-0 for help." at bounding box center [601, 395] width 512 height 201
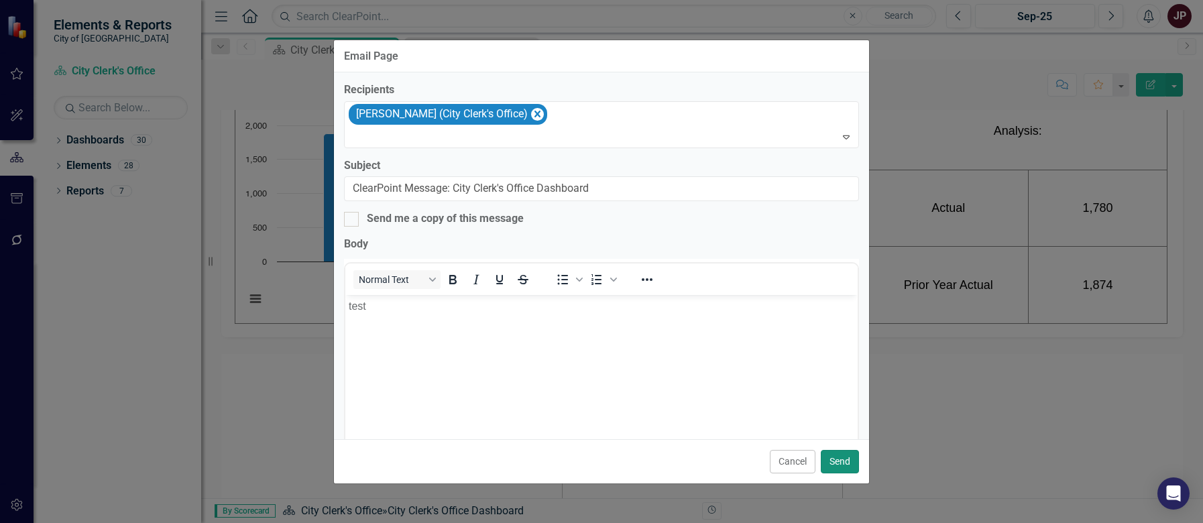
click at [849, 463] on button "Send" at bounding box center [840, 461] width 38 height 23
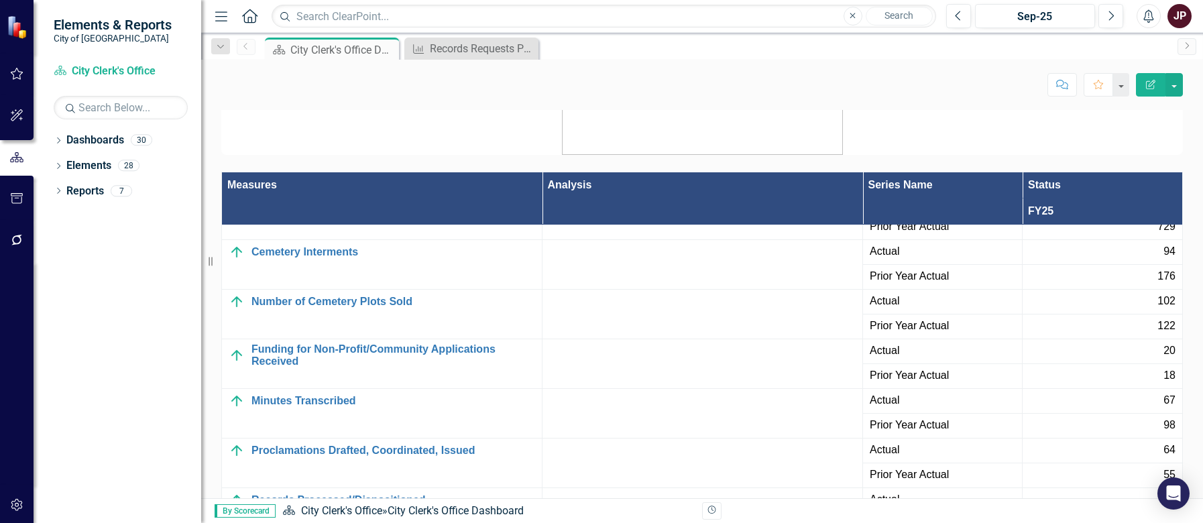
scroll to position [158, 0]
